Goal: Task Accomplishment & Management: Manage account settings

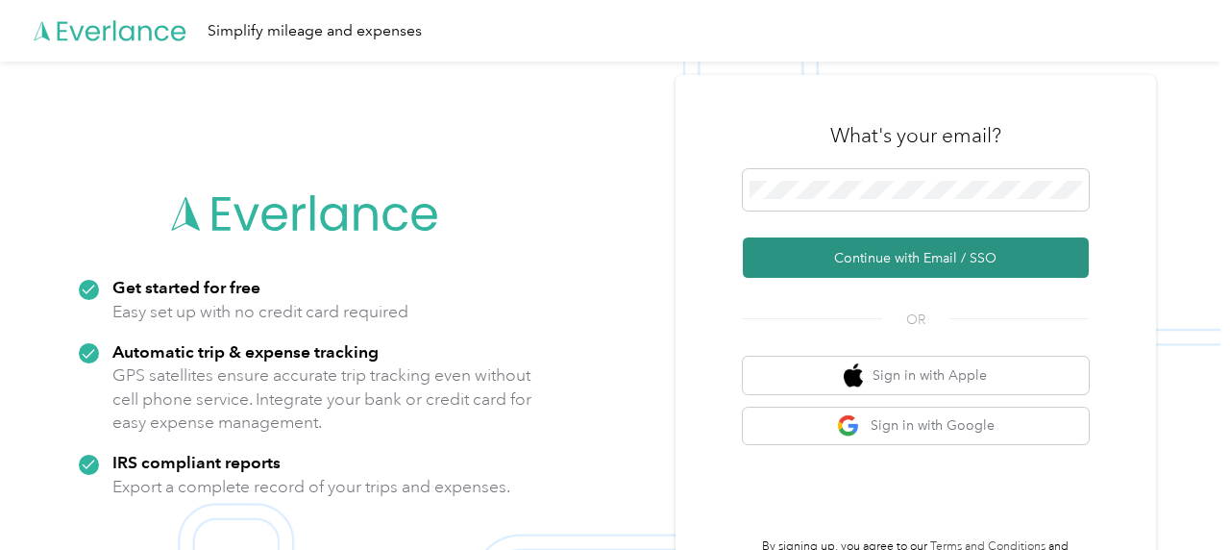
click at [965, 274] on button "Continue with Email / SSO" at bounding box center [916, 257] width 346 height 40
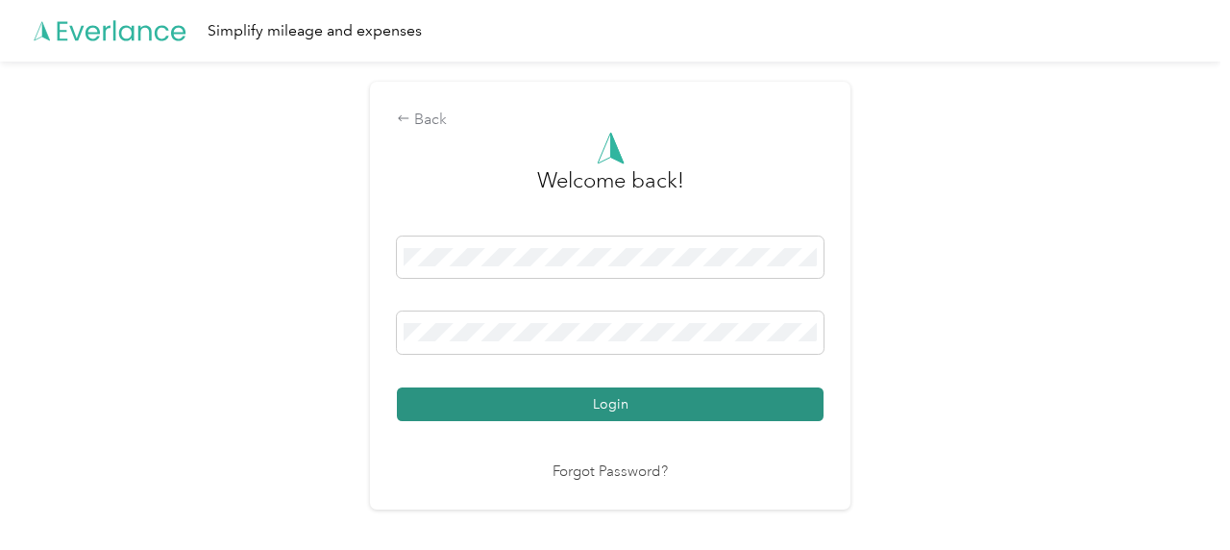
click at [603, 408] on button "Login" at bounding box center [610, 404] width 427 height 34
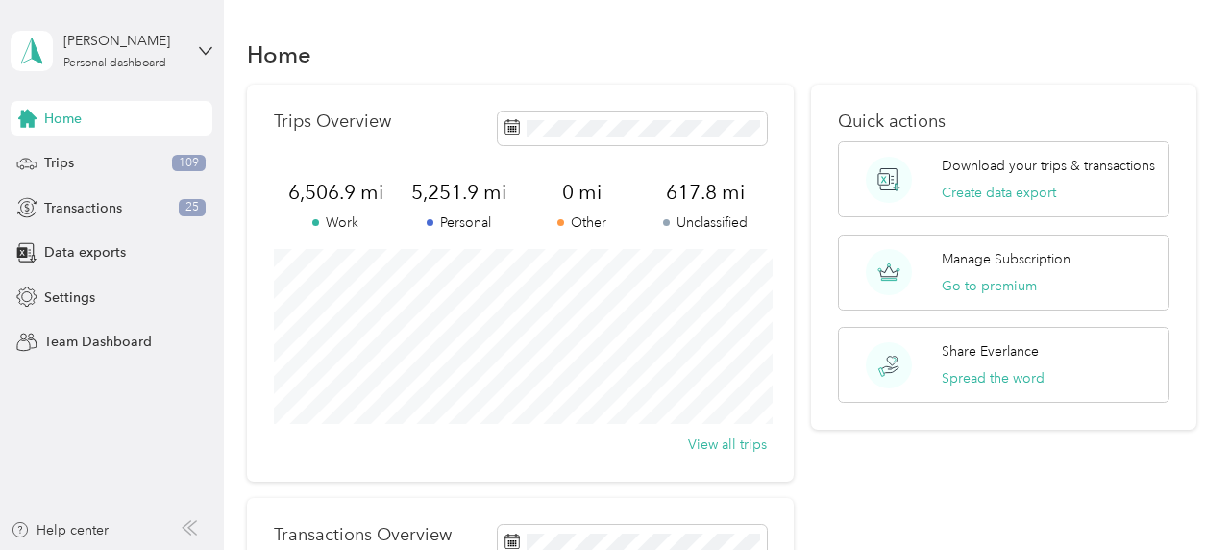
scroll to position [137, 0]
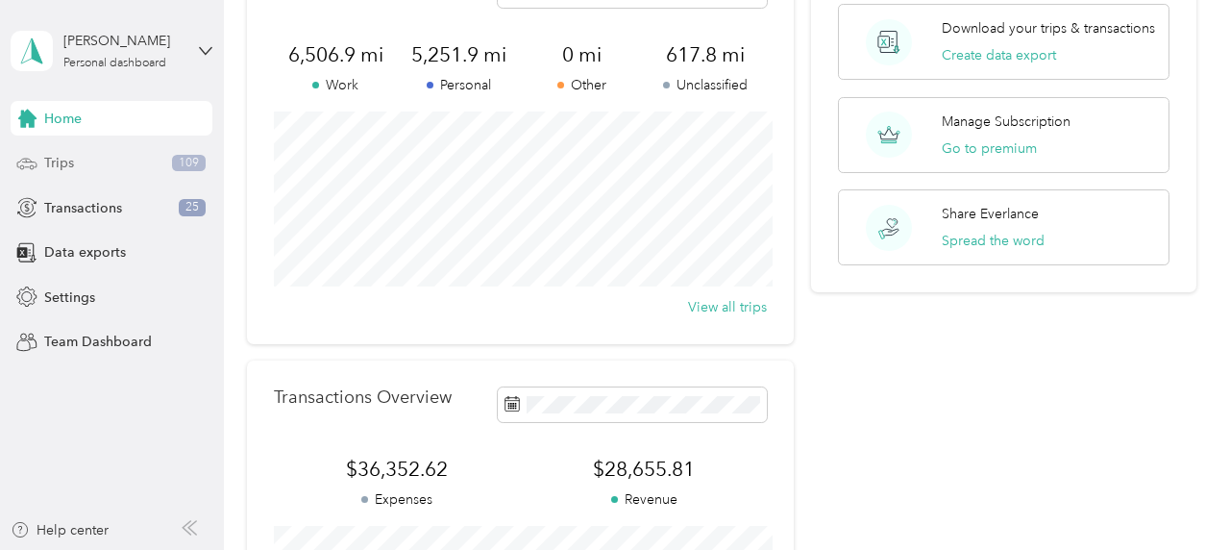
click at [115, 154] on div "Trips 109" at bounding box center [112, 163] width 202 height 35
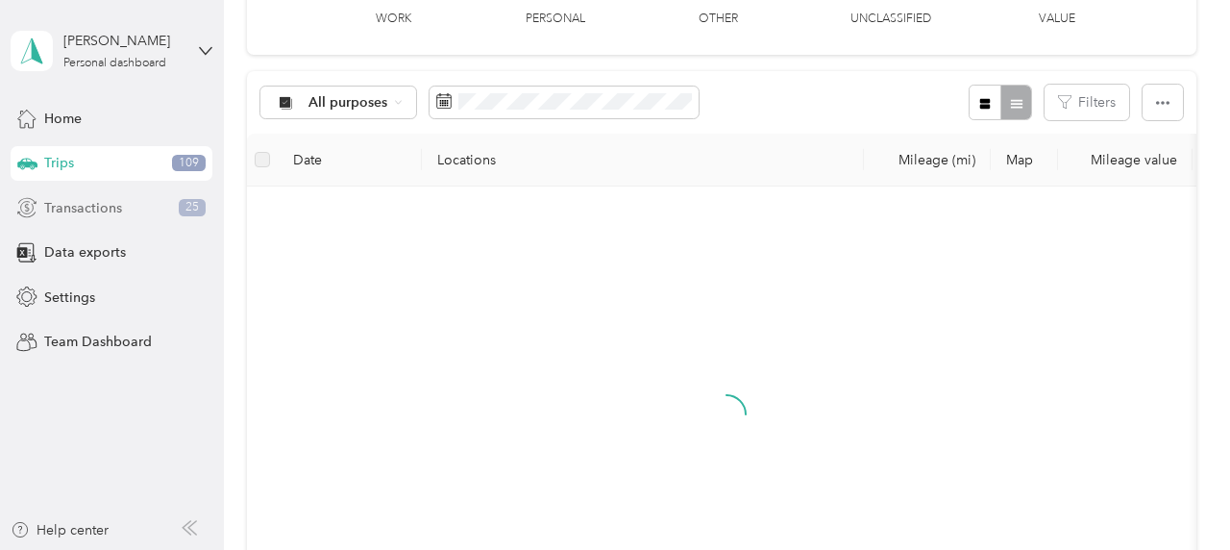
click at [105, 197] on div "Transactions 25" at bounding box center [112, 207] width 202 height 35
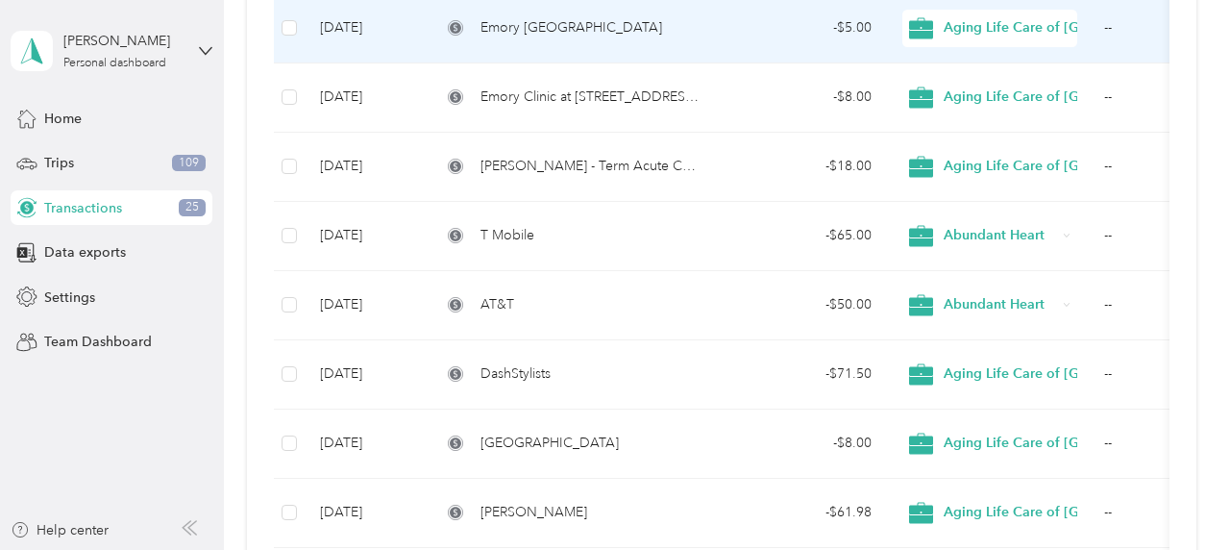
scroll to position [1192, 0]
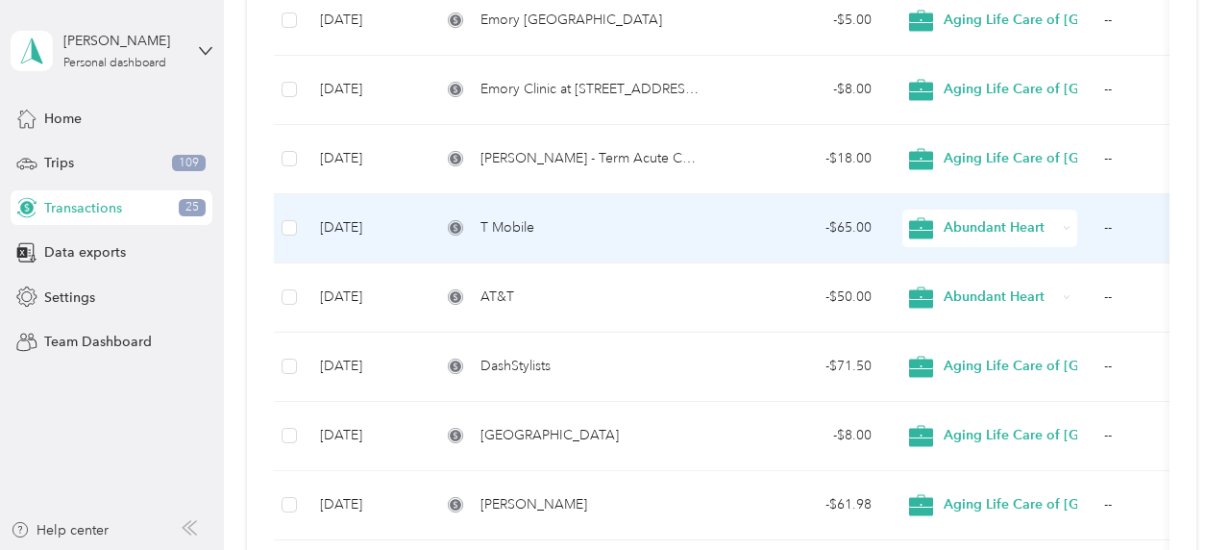
click at [1108, 231] on td "--" at bounding box center [1185, 228] width 192 height 69
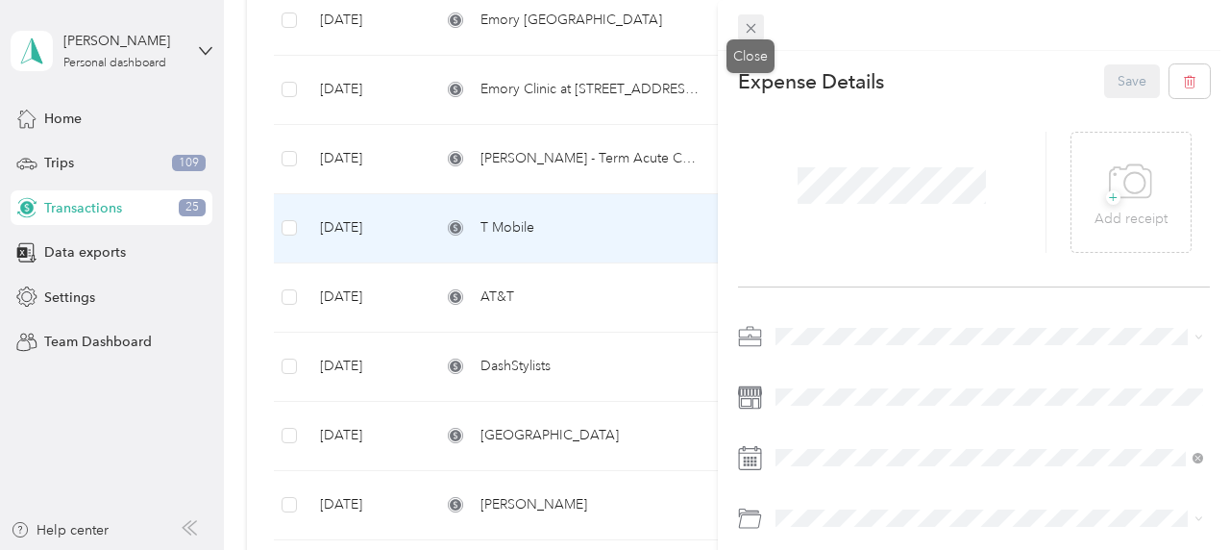
click at [743, 32] on span at bounding box center [751, 27] width 27 height 27
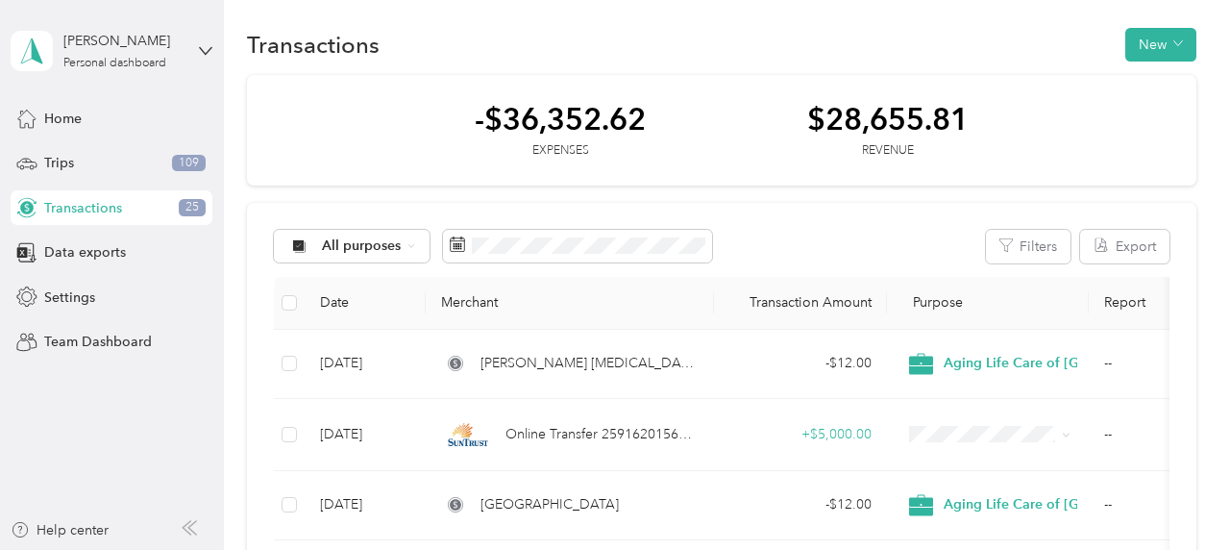
scroll to position [3, 0]
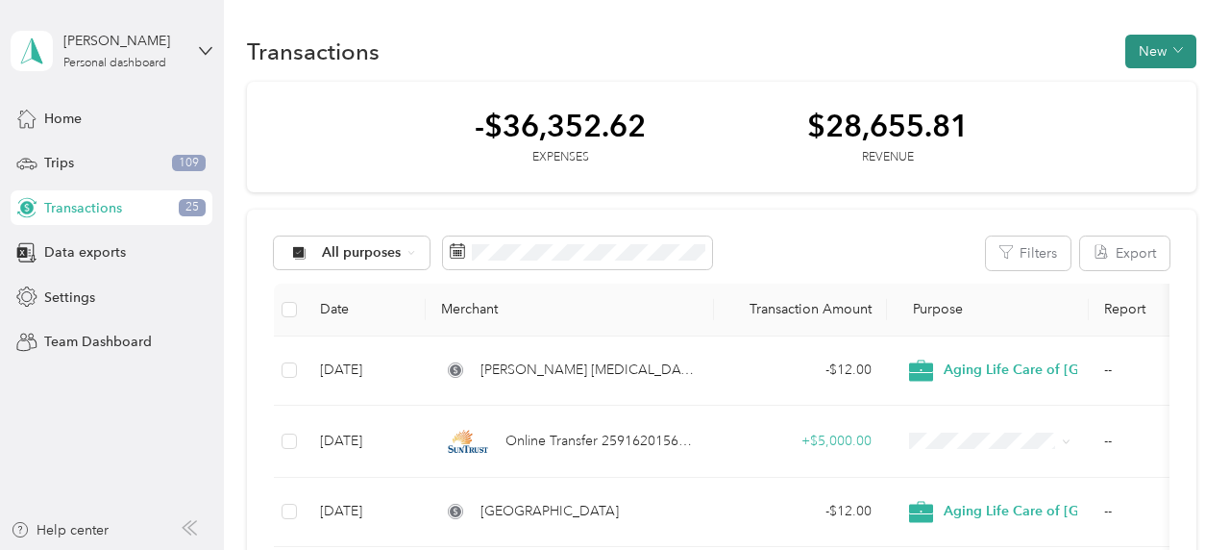
click at [1158, 46] on button "New" at bounding box center [1161, 52] width 71 height 34
click at [1154, 89] on span "Expense" at bounding box center [1167, 88] width 52 height 20
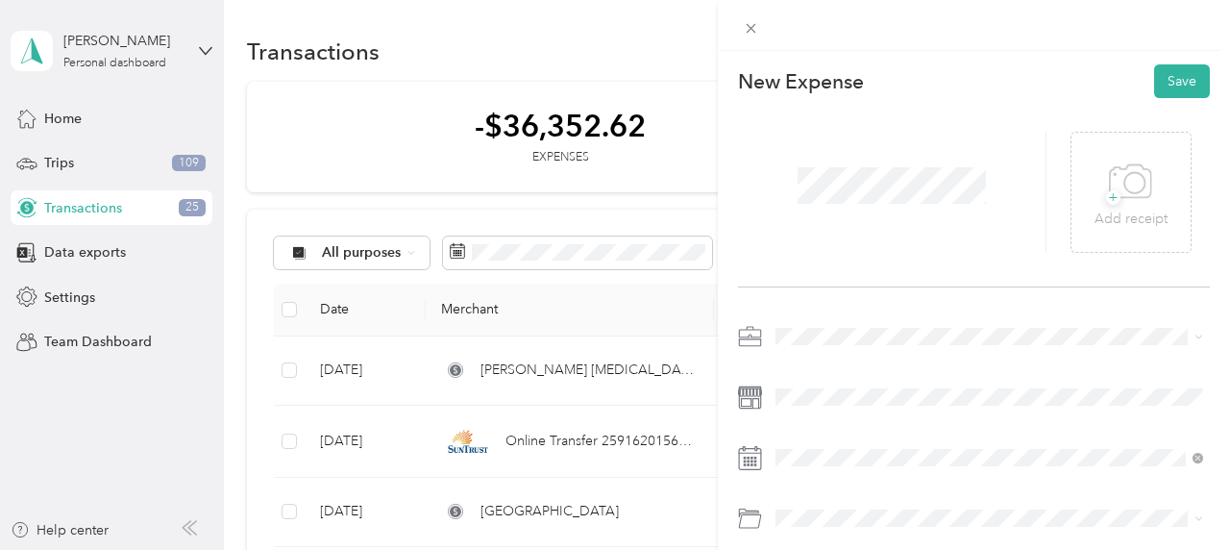
click at [783, 322] on span at bounding box center [989, 336] width 441 height 31
click at [782, 125] on li "Abundant Heart" at bounding box center [989, 134] width 441 height 34
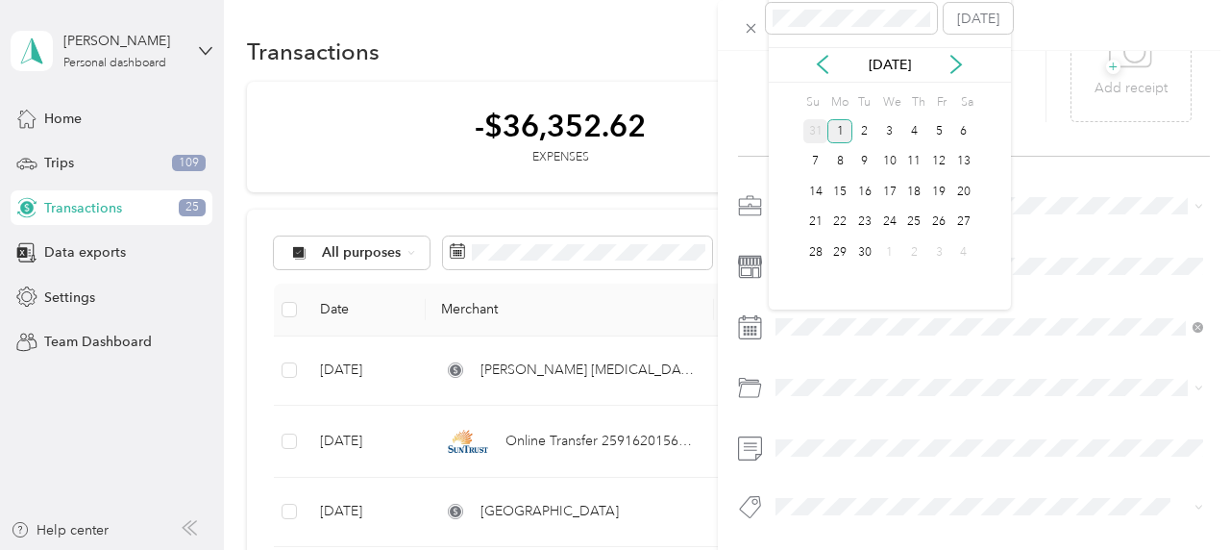
click at [824, 136] on div "31" at bounding box center [816, 131] width 25 height 24
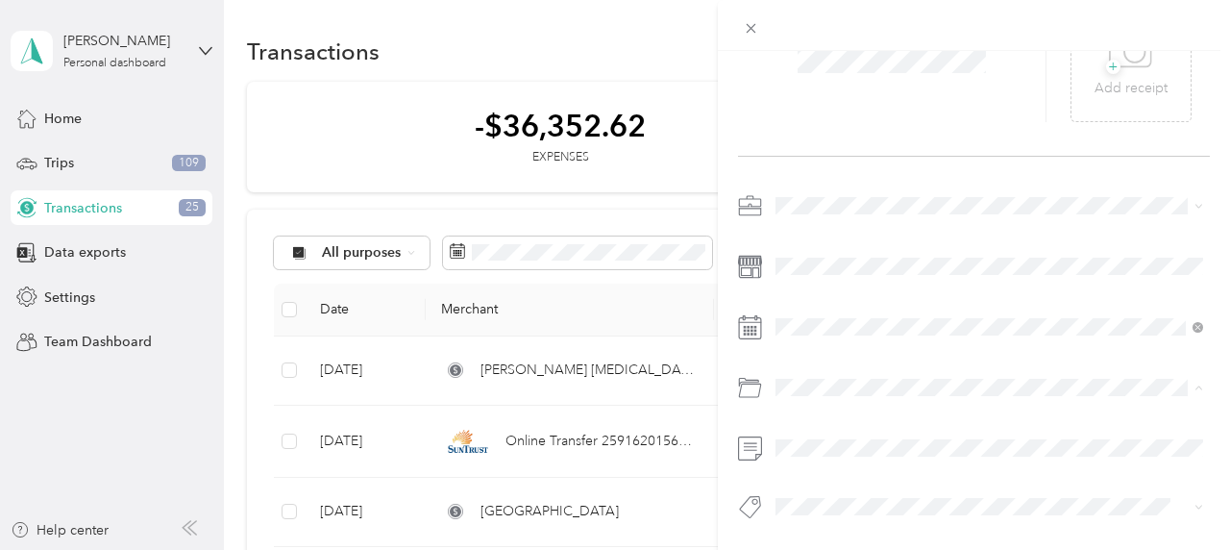
click at [828, 486] on li "Mobile Phone Plan" at bounding box center [989, 499] width 441 height 34
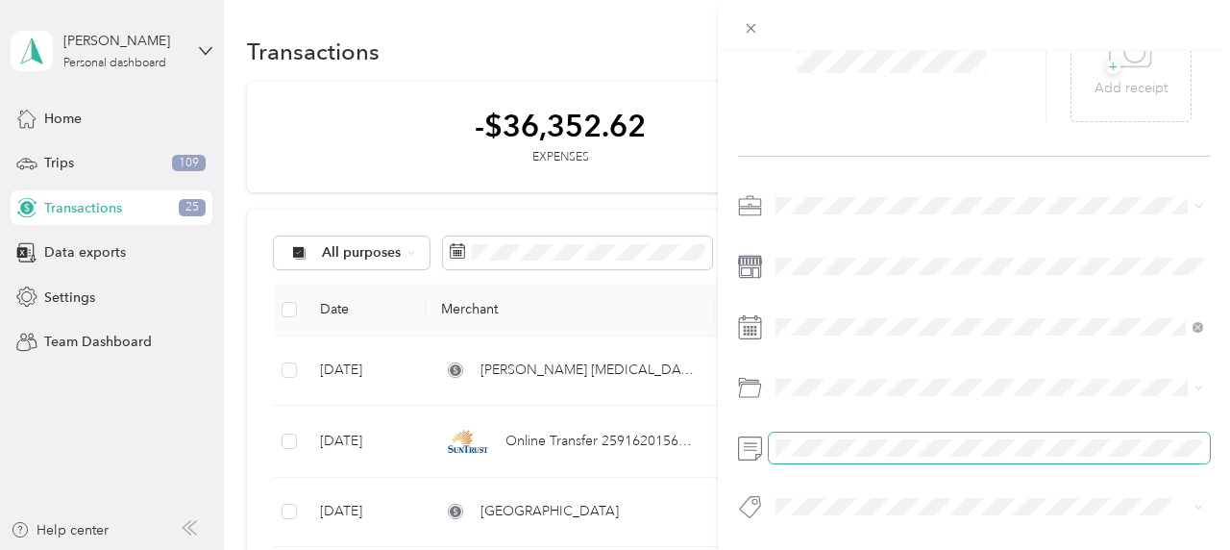
scroll to position [0, 0]
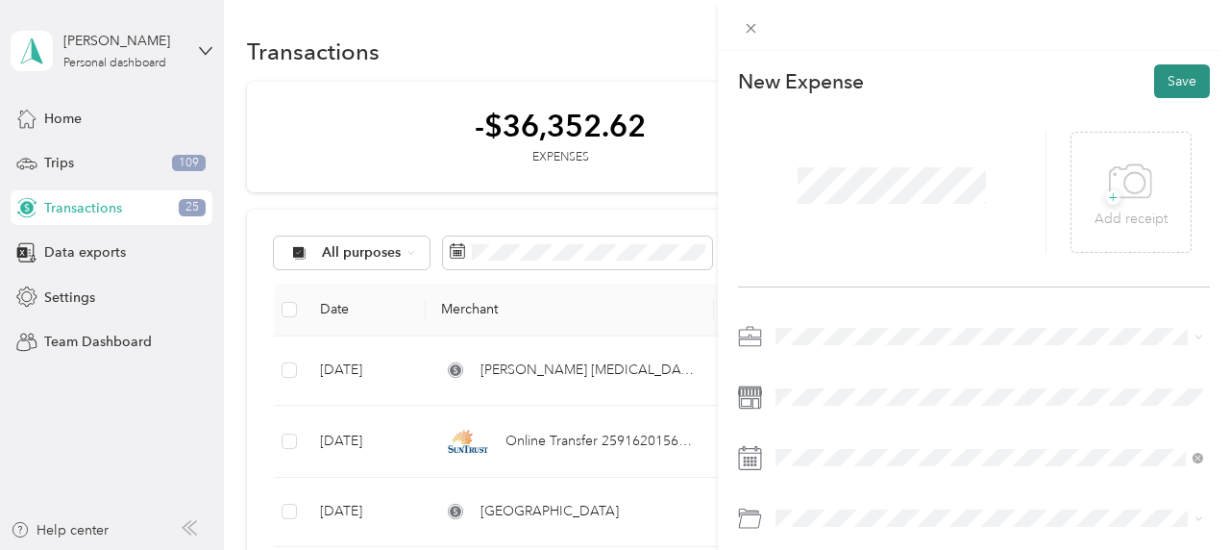
click at [1179, 85] on button "Save" at bounding box center [1182, 81] width 56 height 34
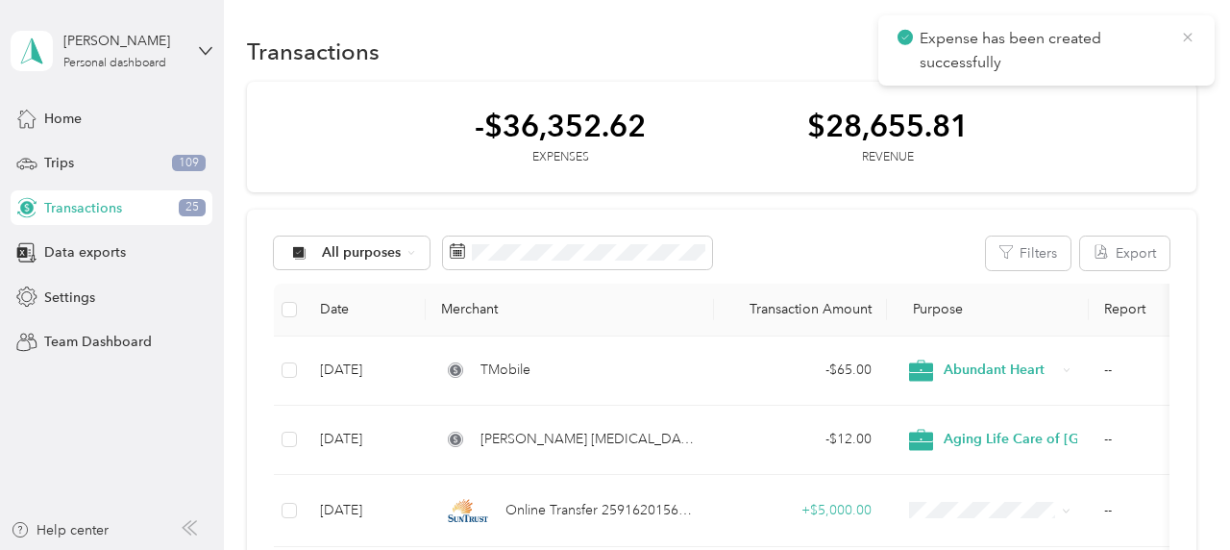
click at [1184, 37] on icon at bounding box center [1187, 37] width 15 height 17
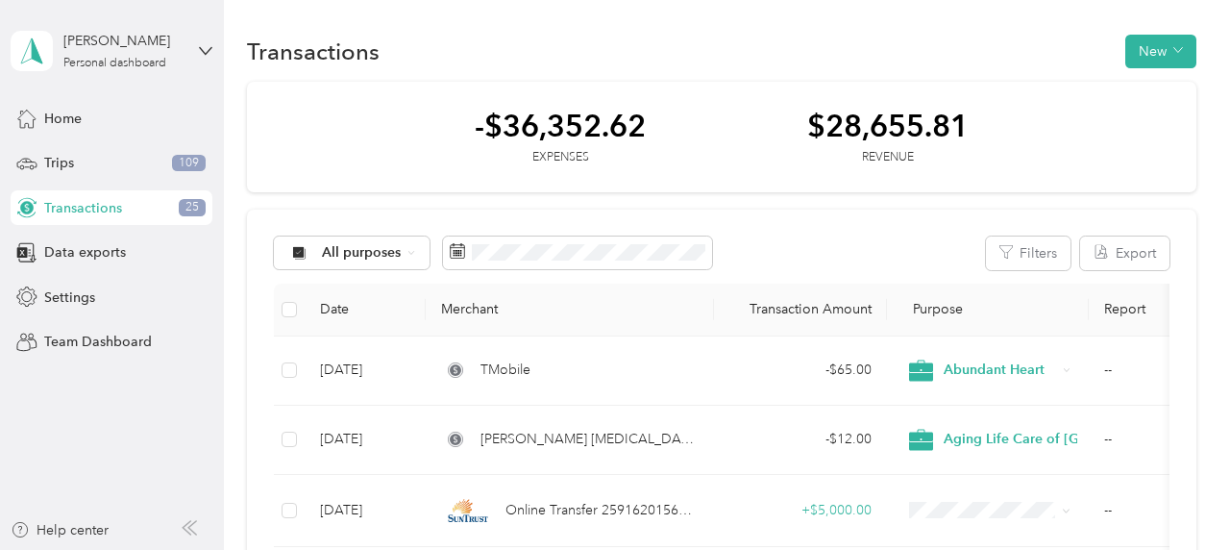
click at [1184, 37] on icon at bounding box center [1187, 37] width 15 height 17
click at [1173, 44] on button "New" at bounding box center [1161, 52] width 71 height 34
click at [1142, 90] on span "Expense" at bounding box center [1167, 88] width 52 height 20
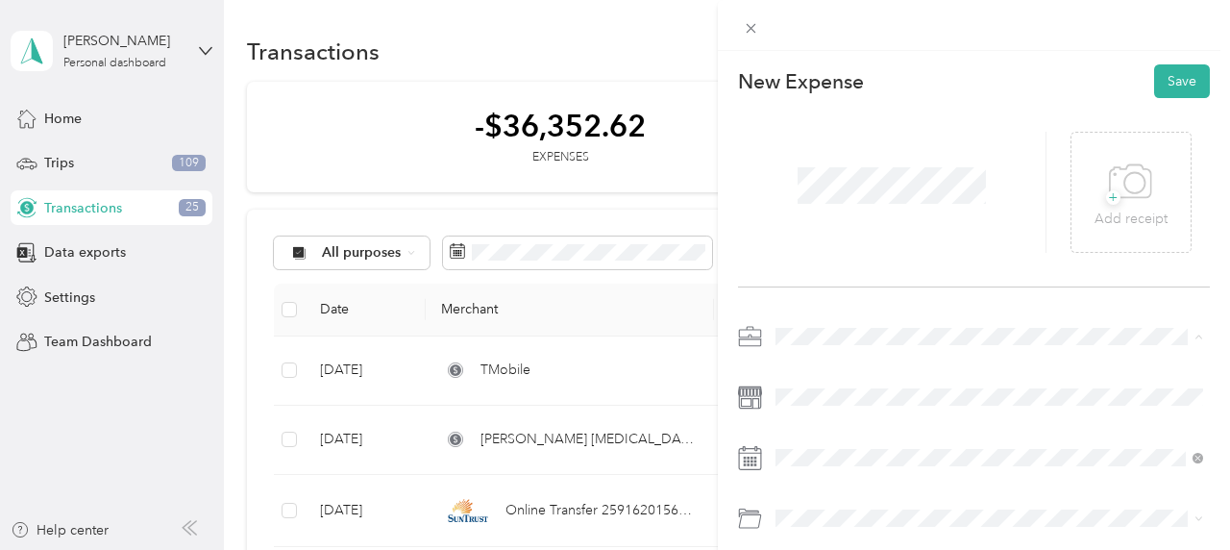
click at [805, 134] on span "Abundant Heart" at bounding box center [830, 134] width 97 height 16
click at [798, 387] on span at bounding box center [989, 397] width 441 height 31
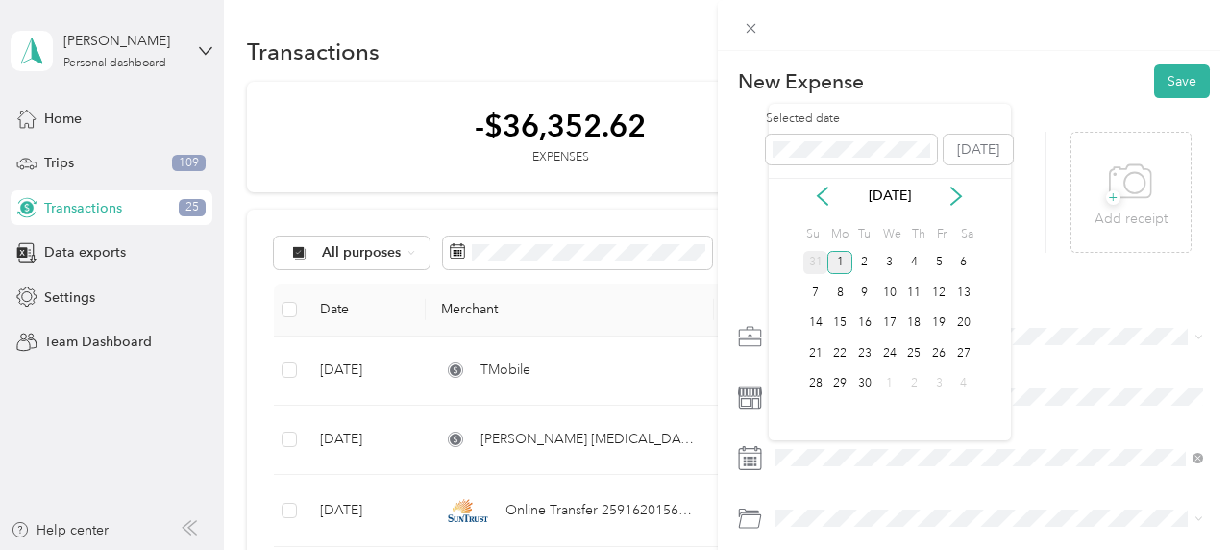
click at [823, 261] on div "31" at bounding box center [816, 263] width 25 height 24
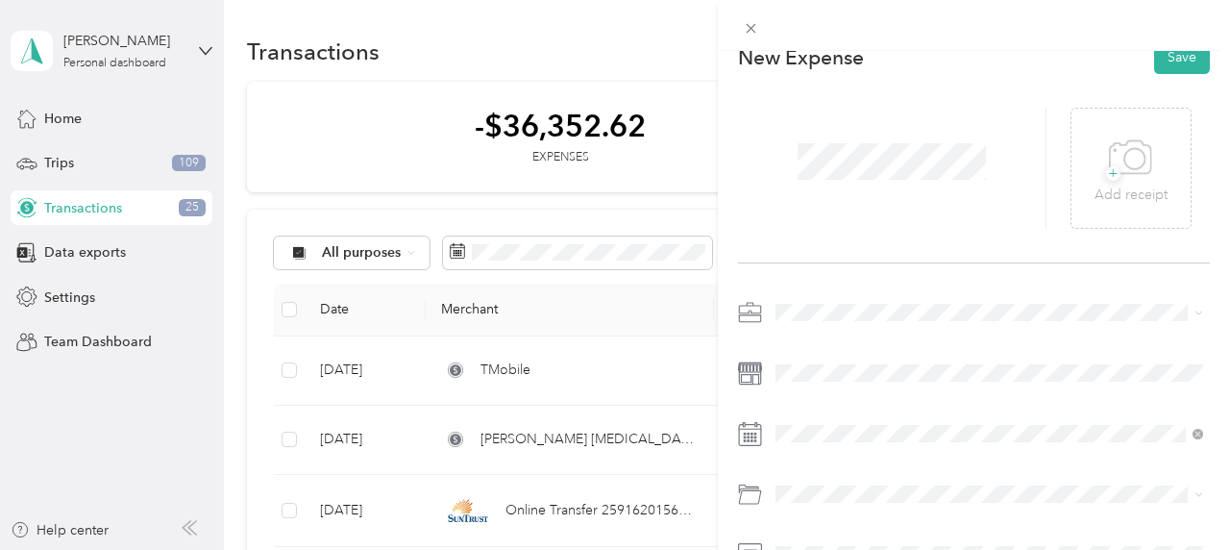
scroll to position [43, 0]
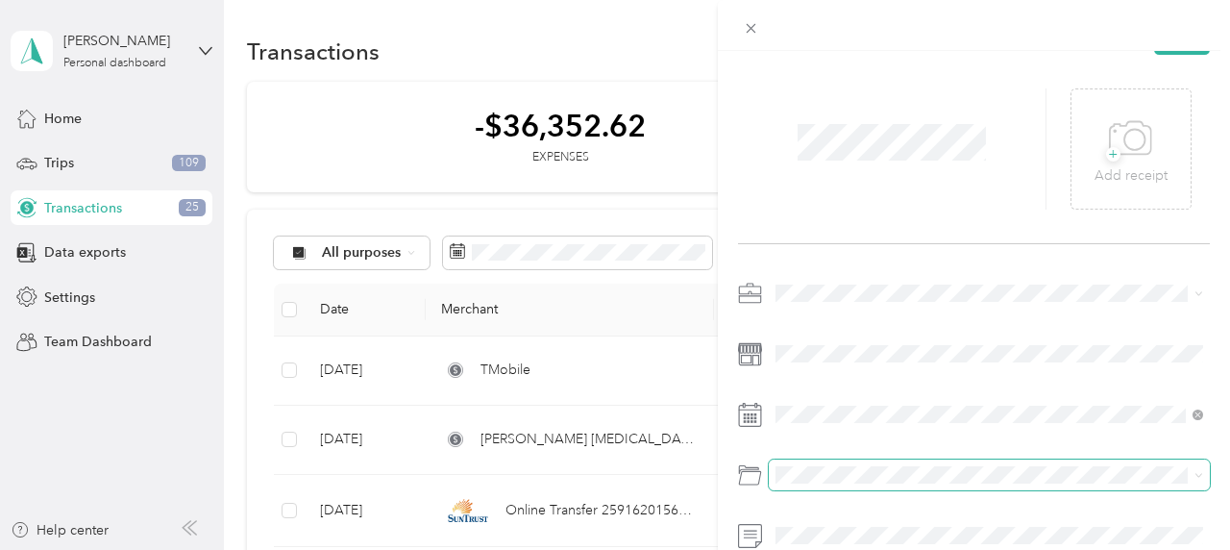
click at [811, 465] on span at bounding box center [989, 474] width 441 height 31
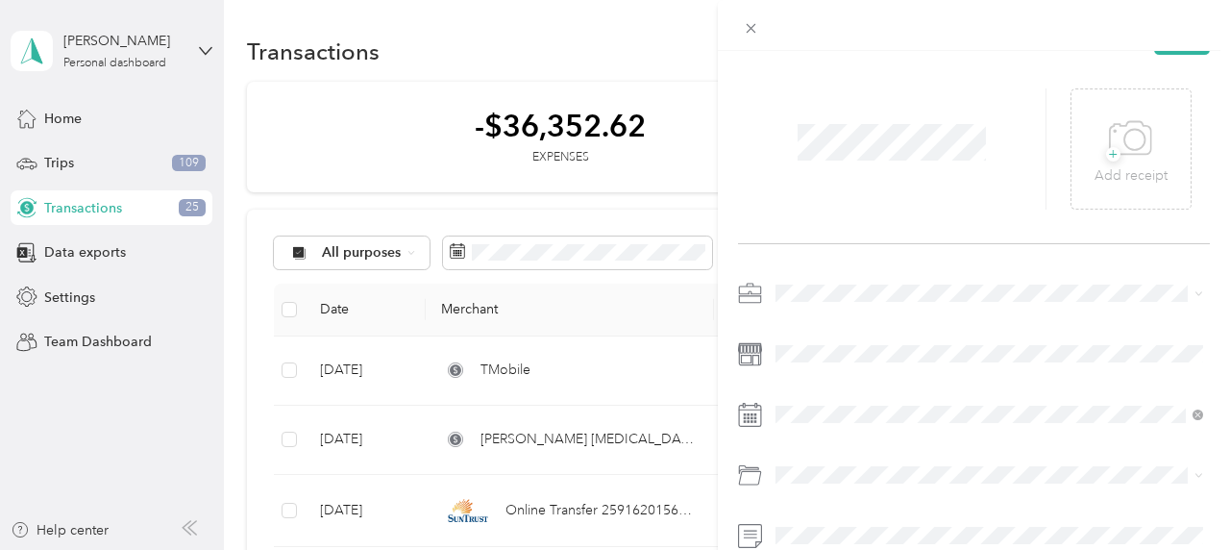
click at [823, 409] on span "Office Expenses" at bounding box center [831, 407] width 98 height 16
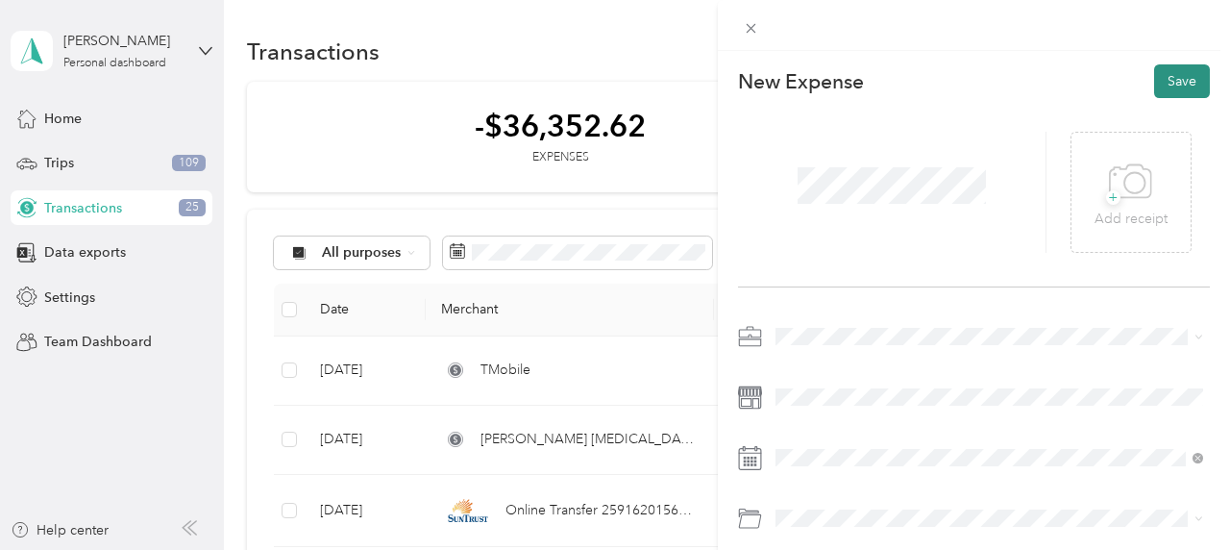
click at [1161, 78] on button "Save" at bounding box center [1182, 81] width 56 height 34
